Goal: Task Accomplishment & Management: Manage account settings

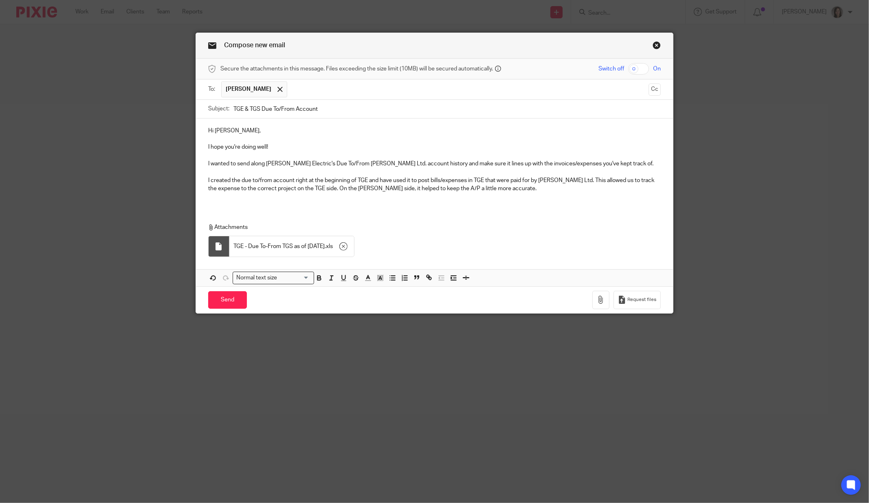
click at [653, 48] on link "Close this dialog window" at bounding box center [656, 46] width 8 height 11
click at [652, 46] on link "Close this dialog window" at bounding box center [656, 46] width 8 height 11
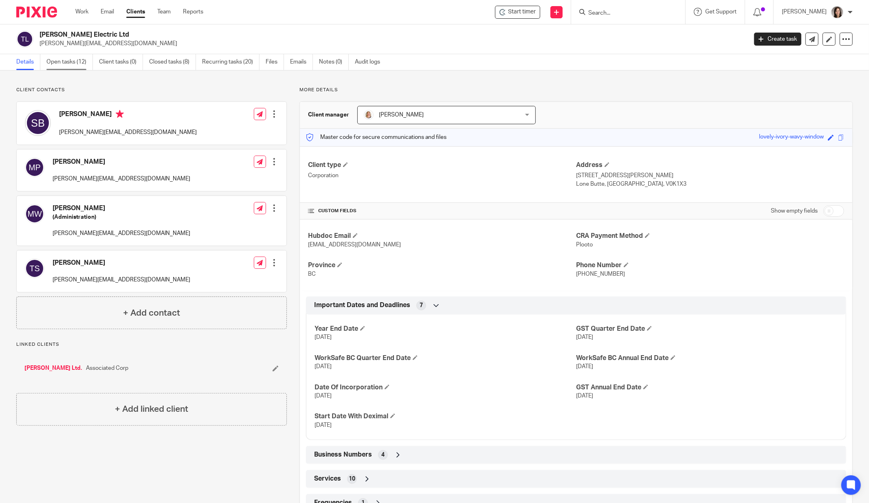
click at [74, 64] on link "Open tasks (12)" at bounding box center [69, 62] width 46 height 16
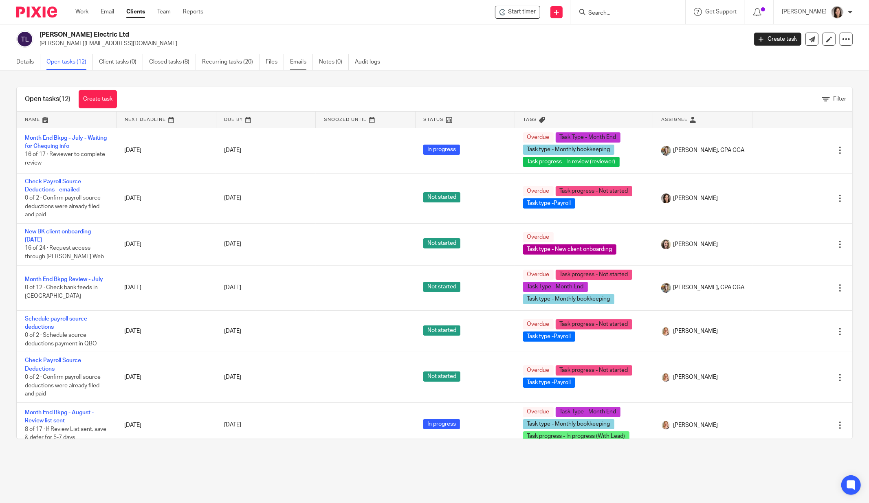
click at [306, 60] on link "Emails" at bounding box center [301, 62] width 23 height 16
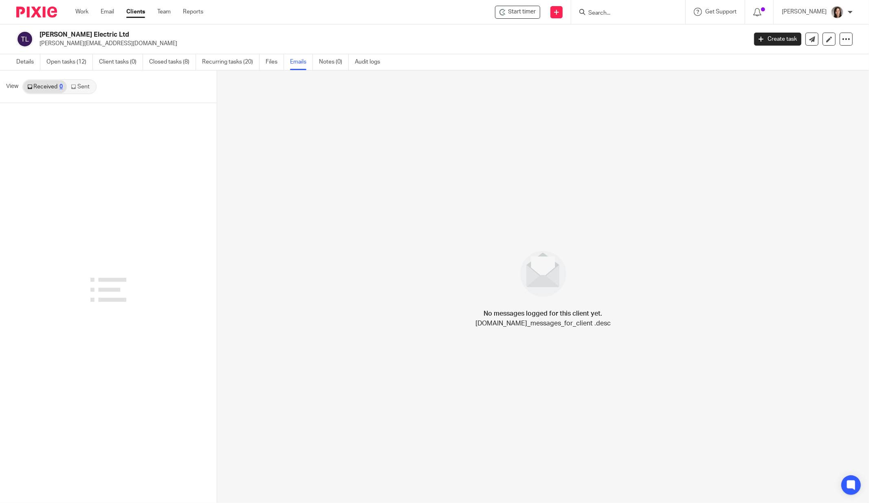
click at [82, 88] on link "Sent" at bounding box center [81, 86] width 29 height 13
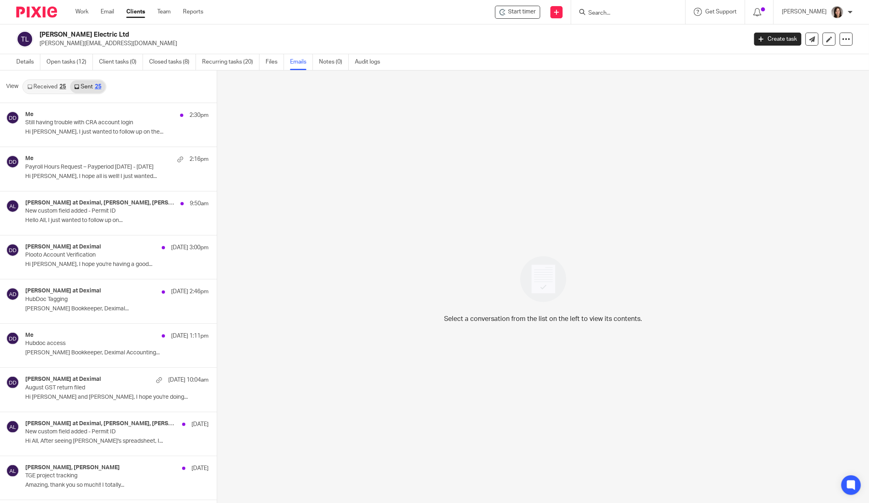
scroll to position [1, 0]
click at [81, 125] on div "Me 2:30pm Still having trouble with CRA account login Hi Terry, I just wanted t…" at bounding box center [104, 123] width 159 height 27
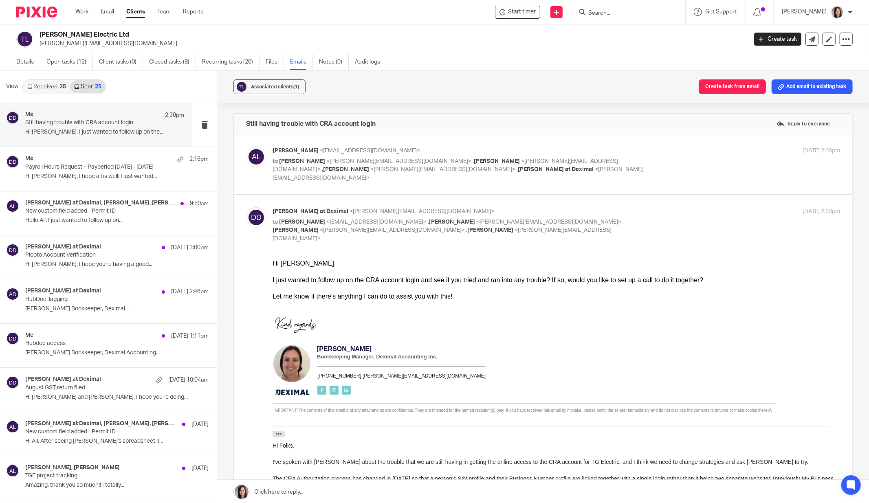
scroll to position [0, 0]
click at [88, 10] on ul "Work Email Clients Team Reports" at bounding box center [145, 12] width 140 height 8
click at [88, 8] on link "Work" at bounding box center [81, 12] width 13 height 8
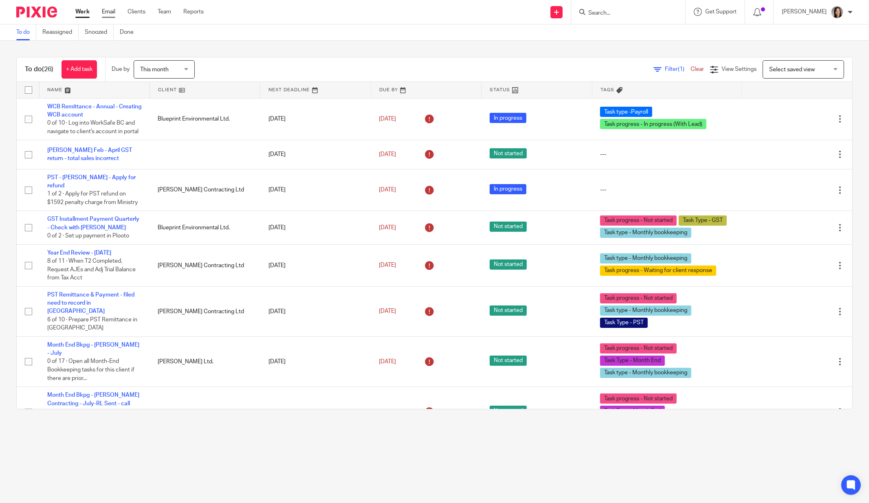
click at [108, 15] on link "Email" at bounding box center [108, 12] width 13 height 8
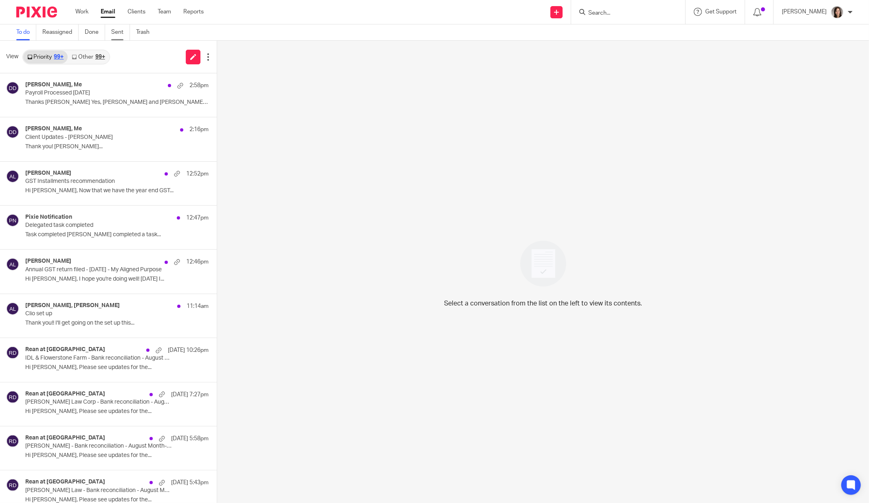
click at [116, 33] on link "Sent" at bounding box center [120, 32] width 19 height 16
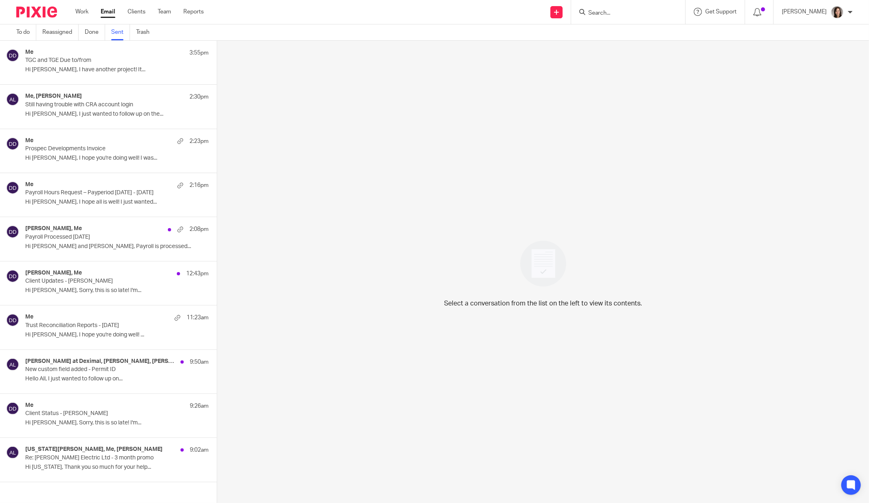
click at [70, 61] on p "TGC and TGE Due to/from" at bounding box center [98, 60] width 147 height 7
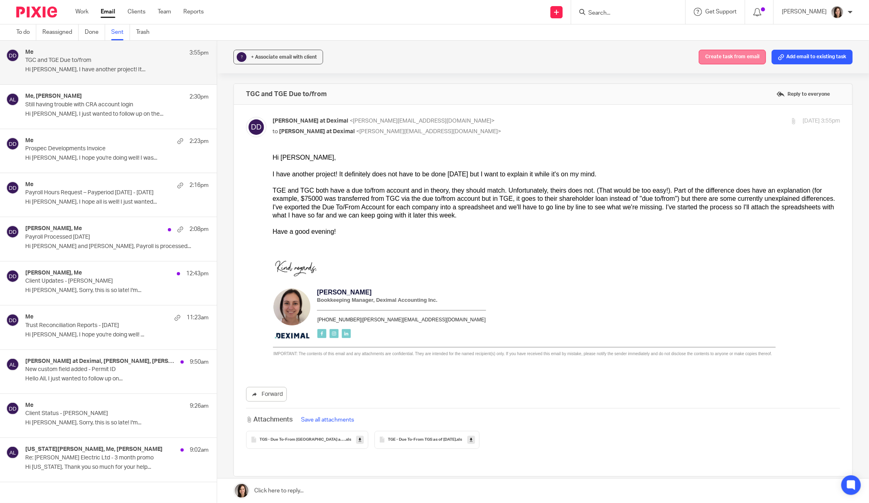
click at [745, 59] on button "Create task from email" at bounding box center [732, 57] width 67 height 15
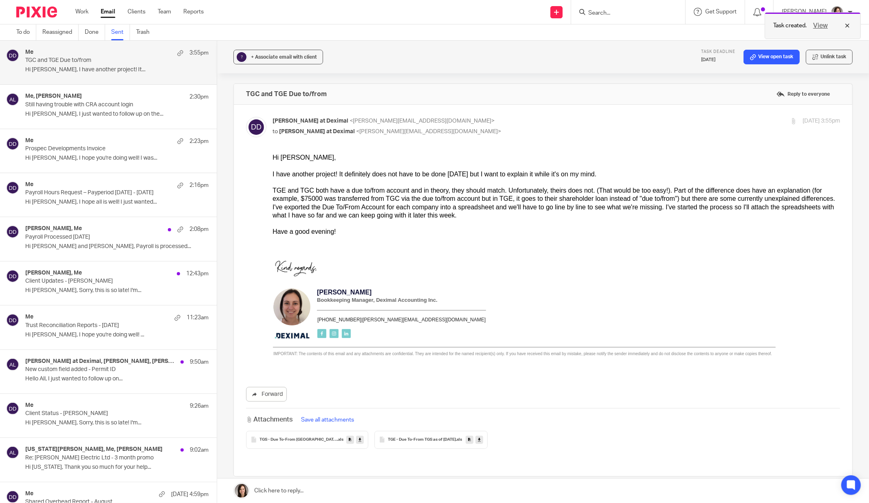
click at [819, 26] on button "View" at bounding box center [821, 26] width 20 height 10
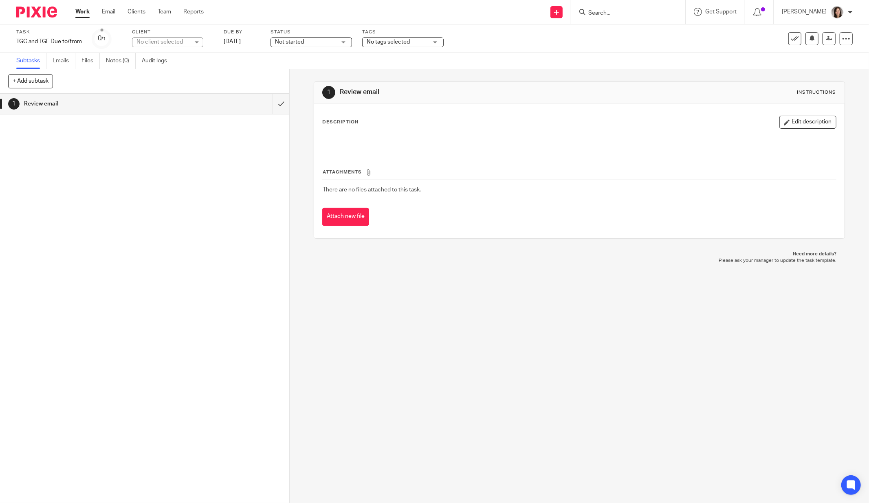
click at [193, 44] on div "No client selected" at bounding box center [167, 42] width 71 height 10
type input "tg"
click at [159, 83] on li "[PERSON_NAME] Electric Ltd" at bounding box center [168, 83] width 70 height 25
click at [826, 39] on icon at bounding box center [829, 38] width 6 height 6
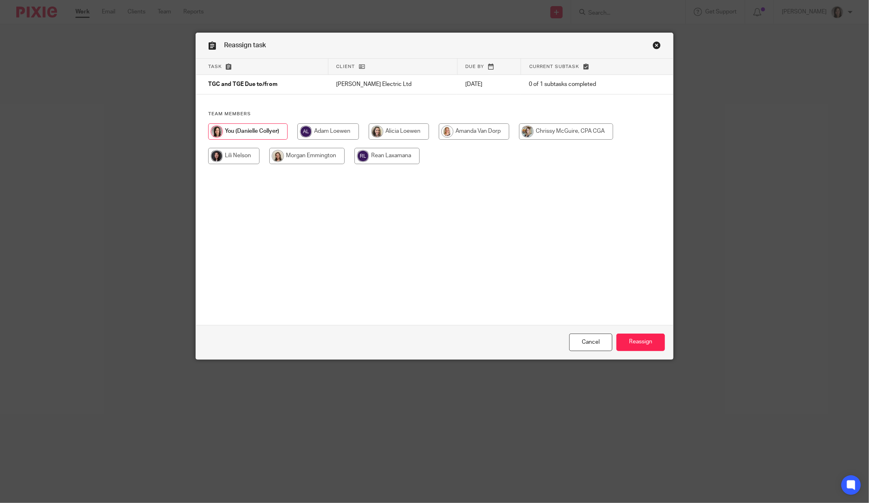
click at [485, 129] on input "radio" at bounding box center [474, 131] width 70 height 16
radio input "true"
click at [649, 341] on input "Reassign" at bounding box center [640, 343] width 48 height 18
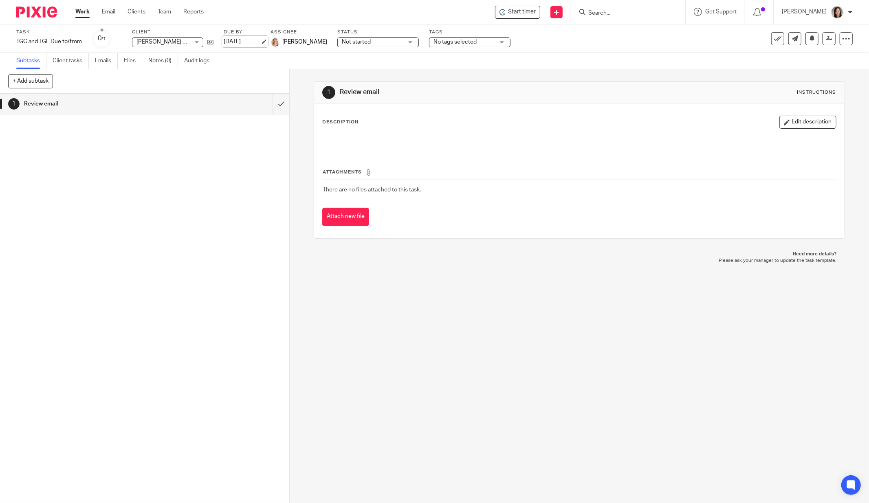
click at [260, 45] on link "[DATE]" at bounding box center [242, 41] width 37 height 9
click at [381, 291] on div "1 Review email Instructions Description Edit description Attachments There are …" at bounding box center [579, 286] width 579 height 434
click at [494, 279] on div "1 Review email Instructions Description Edit description Attachments There are …" at bounding box center [579, 286] width 579 height 434
